Goal: Task Accomplishment & Management: Manage account settings

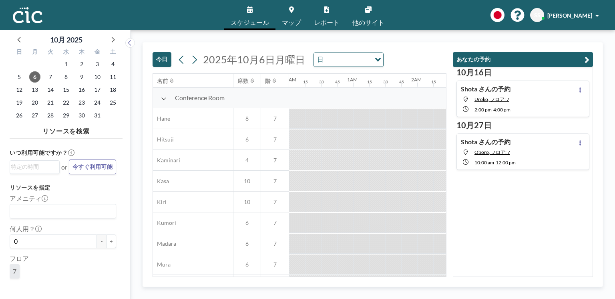
scroll to position [0, 624]
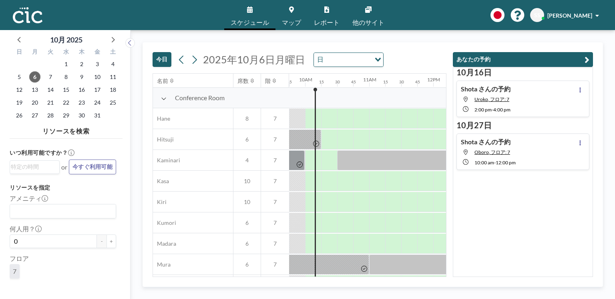
click at [288, 14] on link "マップ" at bounding box center [291, 15] width 32 height 30
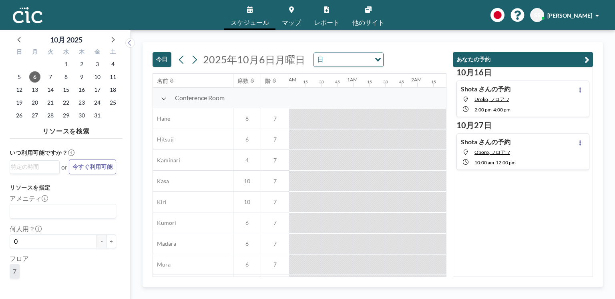
scroll to position [0, 624]
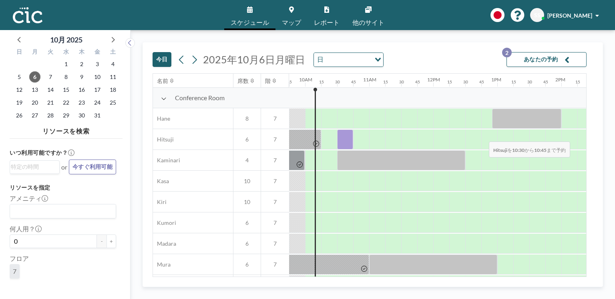
click at [342, 136] on div at bounding box center [345, 139] width 16 height 20
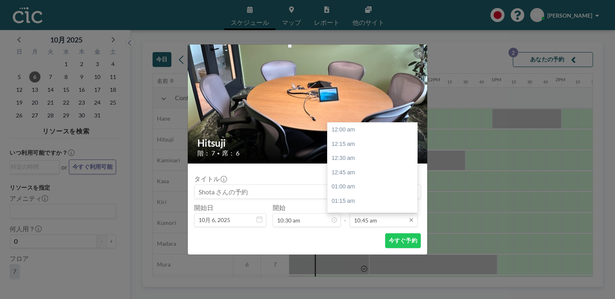
scroll to position [612, 0]
click at [351, 159] on div "11:15 am" at bounding box center [373, 158] width 92 height 14
click at [363, 151] on div "11:45 am" at bounding box center [373, 158] width 92 height 14
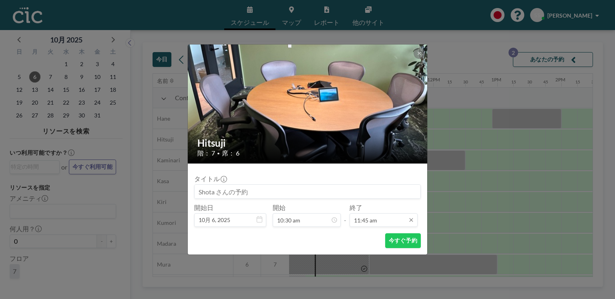
scroll to position [669, 0]
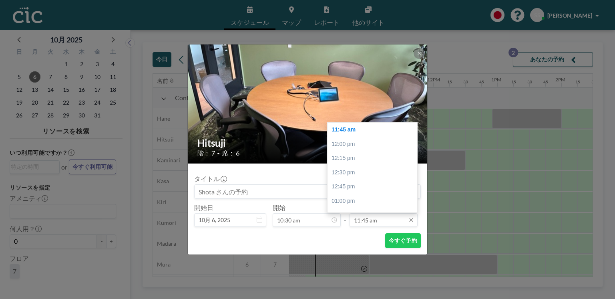
click at [375, 218] on input "11:45 am" at bounding box center [383, 220] width 68 height 14
click at [364, 132] on div "11:30 am" at bounding box center [373, 128] width 92 height 14
type input "11:30 am"
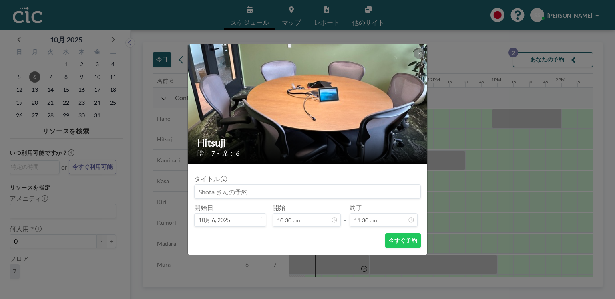
scroll to position [655, 0]
click at [401, 240] on button "今すぐ予約" at bounding box center [403, 240] width 36 height 15
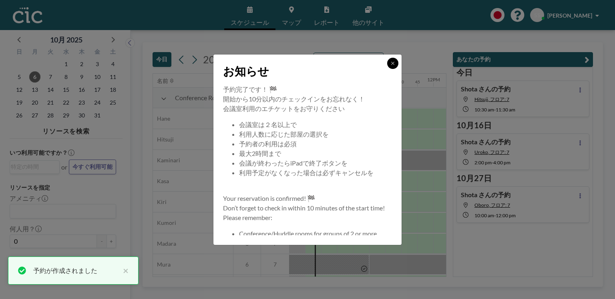
click at [391, 64] on icon at bounding box center [392, 63] width 5 height 5
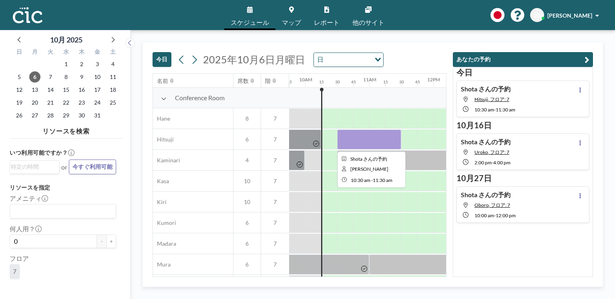
click at [376, 146] on div at bounding box center [369, 139] width 64 height 20
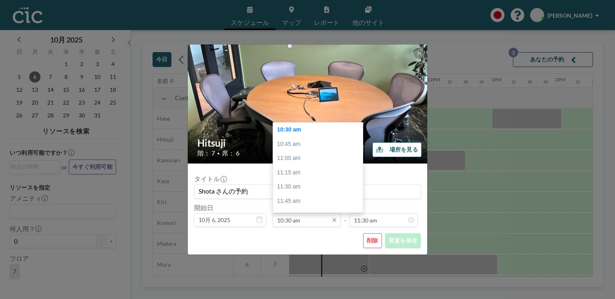
click at [315, 217] on input "10:30 am" at bounding box center [306, 220] width 68 height 14
click at [309, 153] on div "11:00 am" at bounding box center [319, 158] width 92 height 14
type input "11:00 am"
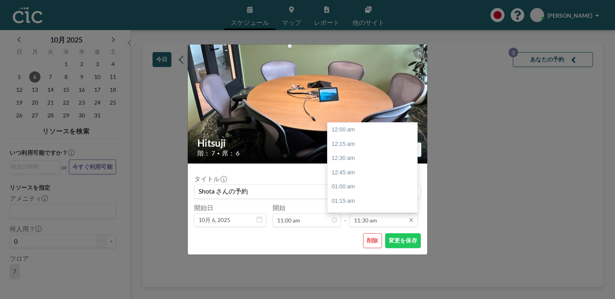
scroll to position [655, 0]
click at [364, 158] on div "12:00 pm" at bounding box center [373, 158] width 92 height 14
type input "12:00 pm"
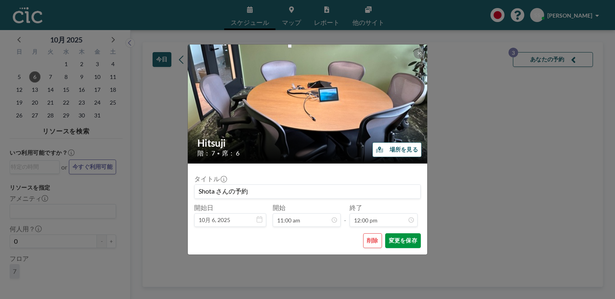
scroll to position [683, 0]
click at [399, 240] on button "変更を保存" at bounding box center [403, 240] width 36 height 15
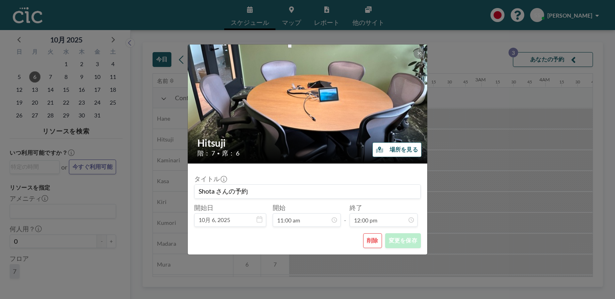
scroll to position [0, 688]
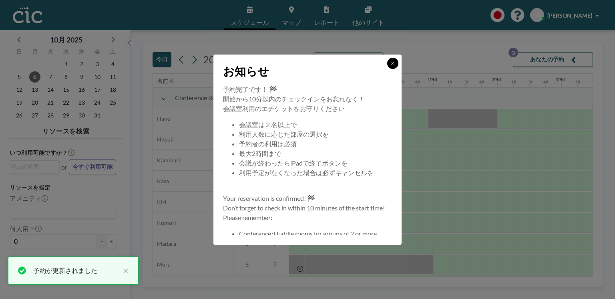
click at [392, 62] on icon at bounding box center [392, 63] width 5 height 5
